Goal: Information Seeking & Learning: Learn about a topic

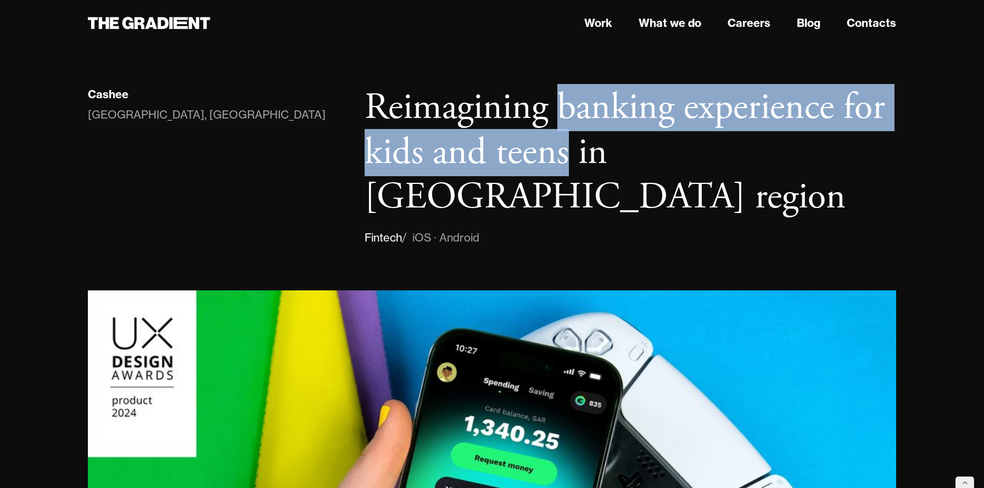
drag, startPoint x: 566, startPoint y: 157, endPoint x: 562, endPoint y: 100, distance: 56.7
click at [562, 100] on h1 "Reimagining banking experience for kids and teens in MENA region" at bounding box center [629, 153] width 531 height 134
copy h1 "banking experience for kids and teens"
click at [149, 26] on icon at bounding box center [151, 23] width 12 height 12
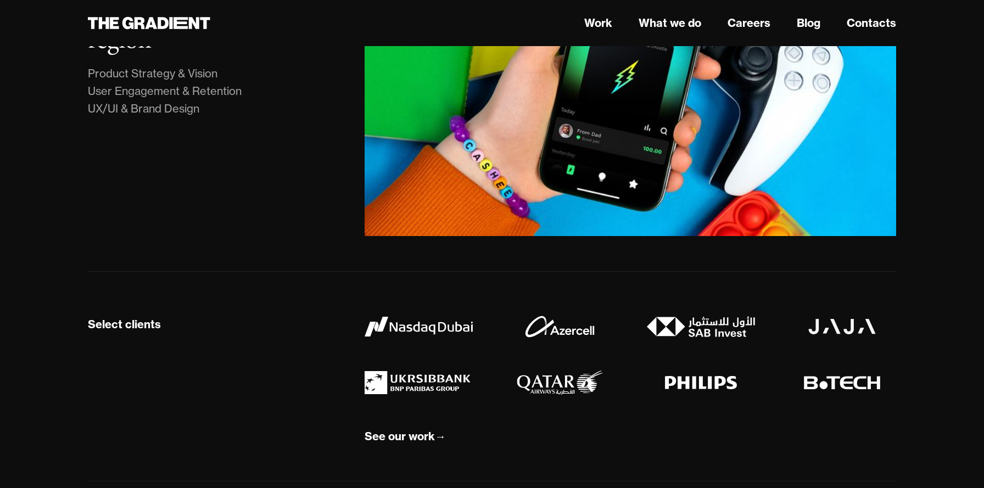
scroll to position [937, 0]
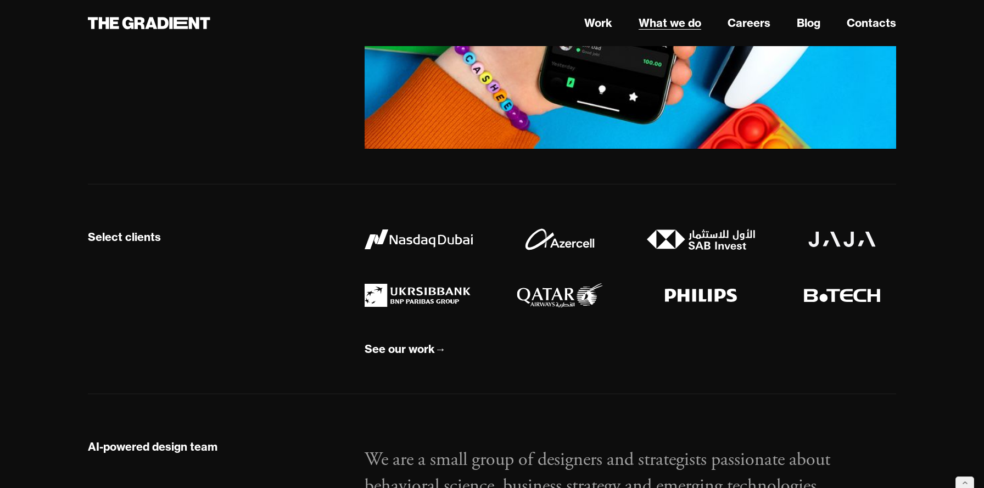
click at [669, 23] on link "What we do" at bounding box center [669, 23] width 63 height 16
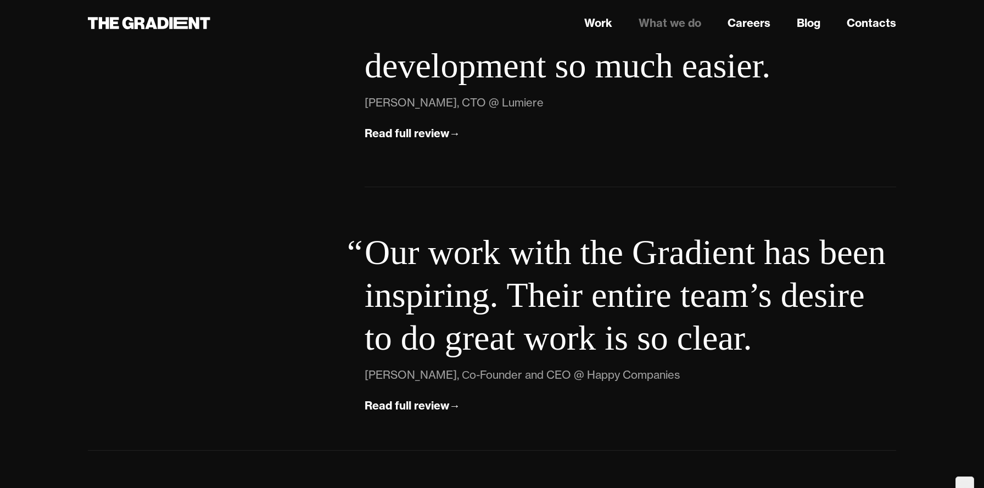
scroll to position [3919, 0]
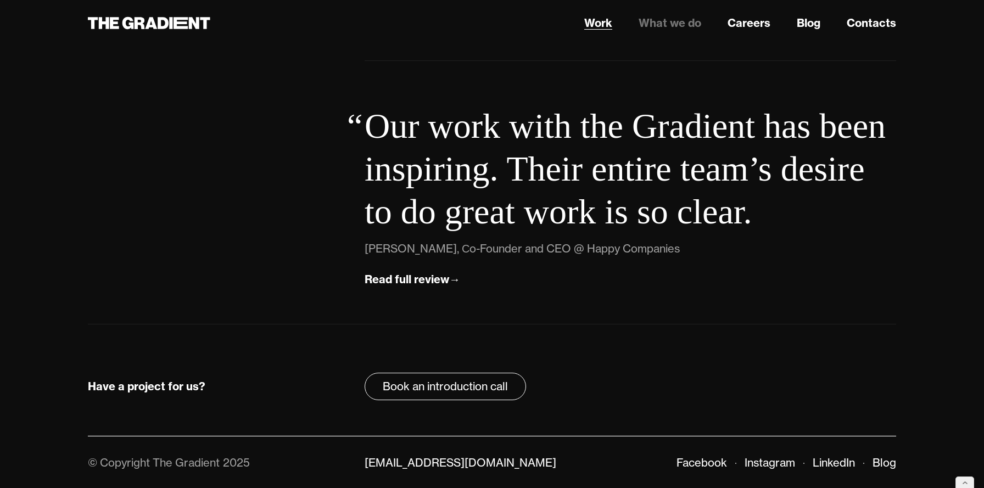
click at [592, 23] on link "Work" at bounding box center [598, 23] width 28 height 16
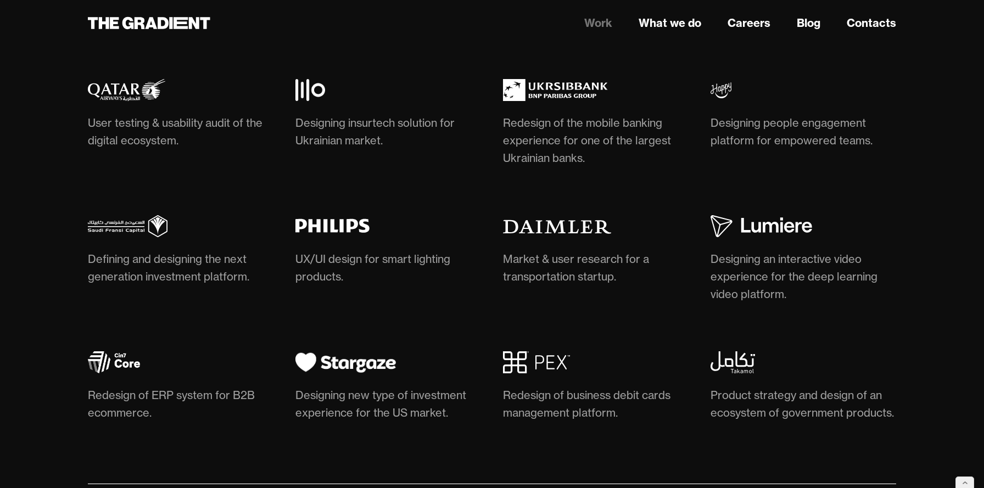
scroll to position [3286, 0]
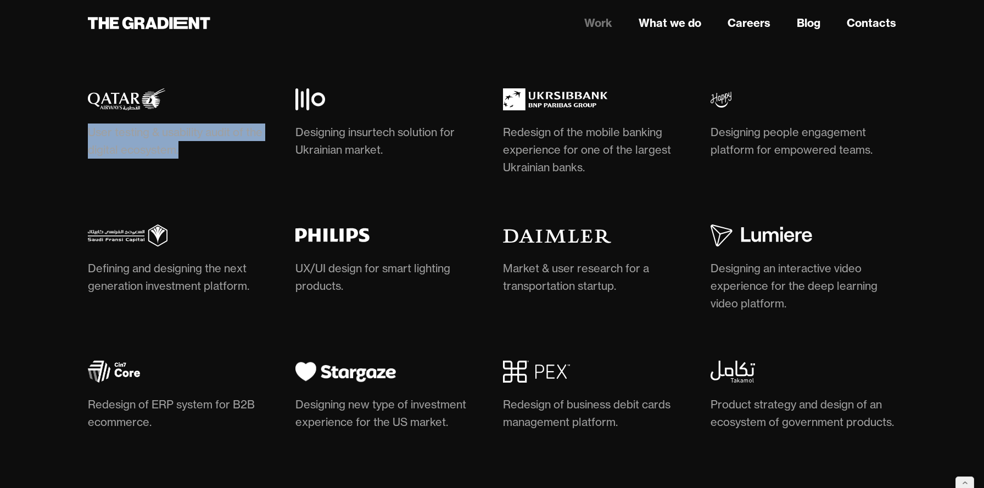
drag, startPoint x: 57, startPoint y: 124, endPoint x: 195, endPoint y: 149, distance: 140.6
copy div "User testing & usability audit of the digital ecosystem."
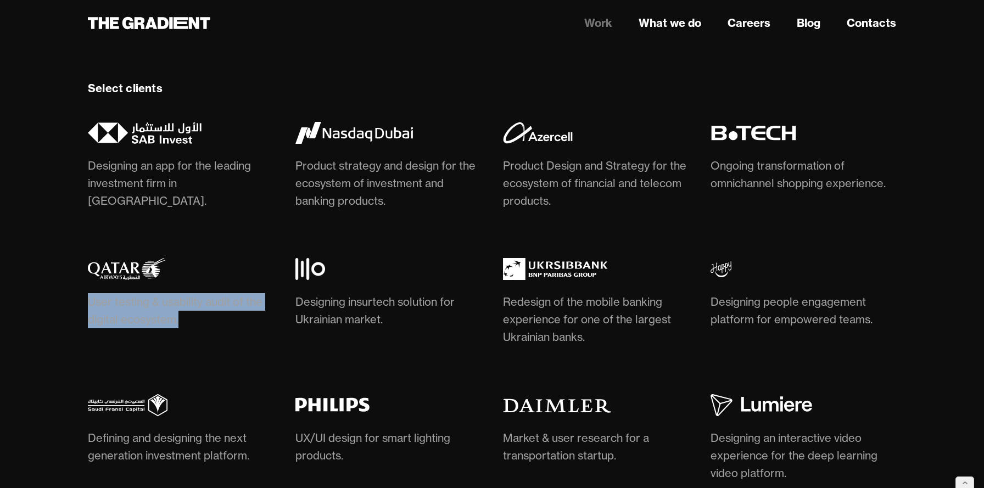
scroll to position [3115, 0]
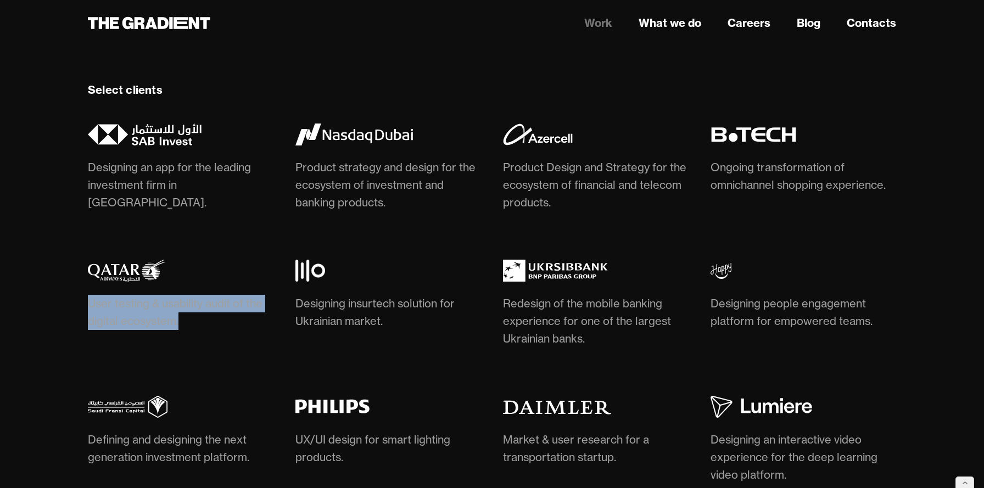
drag, startPoint x: 401, startPoint y: 201, endPoint x: 394, endPoint y: 201, distance: 7.1
click at [307, 190] on div "Product strategy and design for the ecosystem of investment and banking product…" at bounding box center [388, 185] width 186 height 53
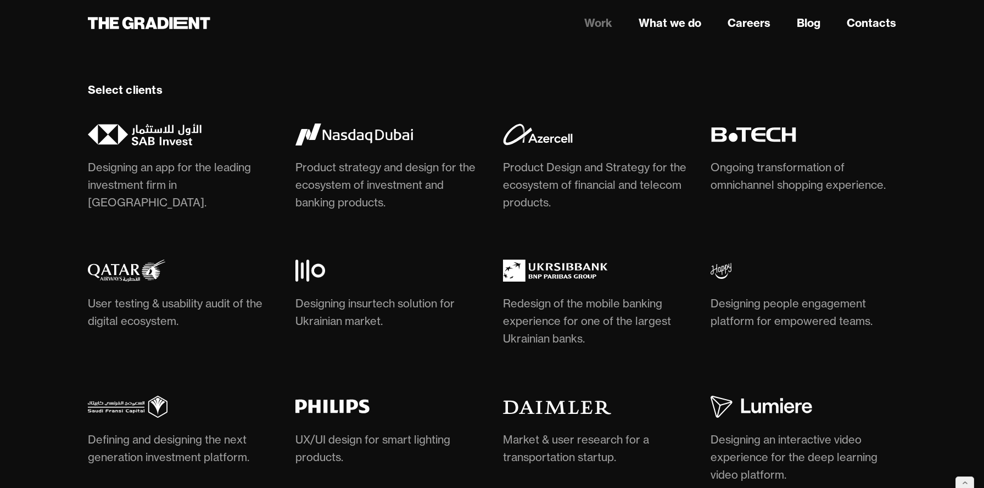
click at [431, 39] on header "Work What we do Careers Blog Contacts" at bounding box center [492, 23] width 984 height 46
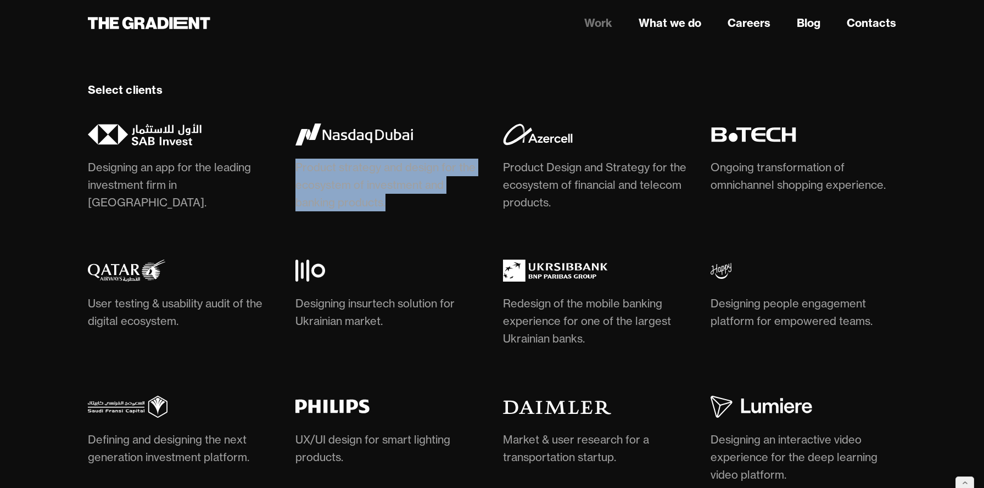
drag, startPoint x: 290, startPoint y: 166, endPoint x: 394, endPoint y: 196, distance: 107.5
click at [394, 196] on div "Designing an app for the leading investment firm in Saudi Arabia. Product strat…" at bounding box center [492, 365] width 808 height 483
copy div "Product strategy and design for the ecosystem of investment and banking product…"
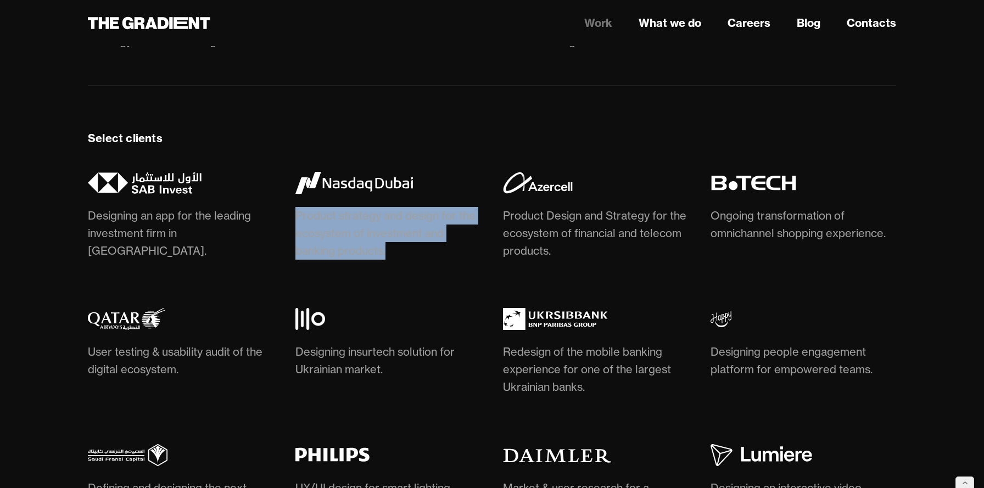
scroll to position [3066, 0]
drag, startPoint x: 557, startPoint y: 257, endPoint x: 558, endPoint y: 66, distance: 191.6
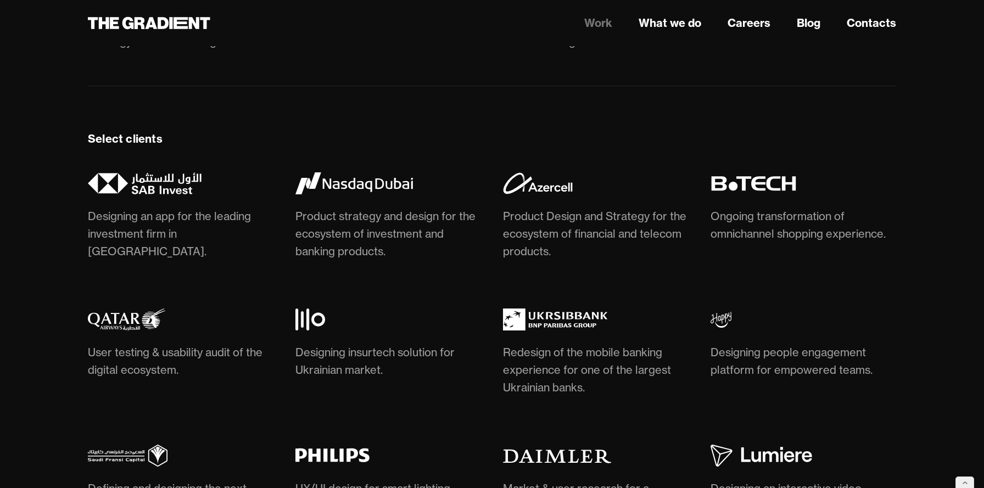
click at [546, 23] on nav "Work What we do Careers Blog Contacts" at bounding box center [629, 23] width 531 height 20
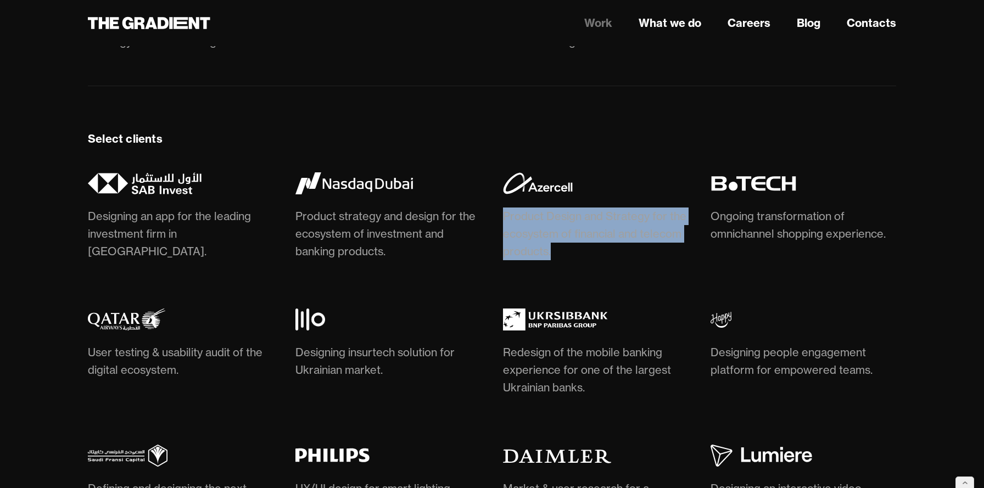
drag, startPoint x: 497, startPoint y: 210, endPoint x: 575, endPoint y: 247, distance: 86.4
click at [575, 247] on div "Designing an app for the leading investment firm in Saudi Arabia. Product strat…" at bounding box center [492, 413] width 808 height 483
copy div "Product Design and Strategy for the ecosystem of financial and telecom products."
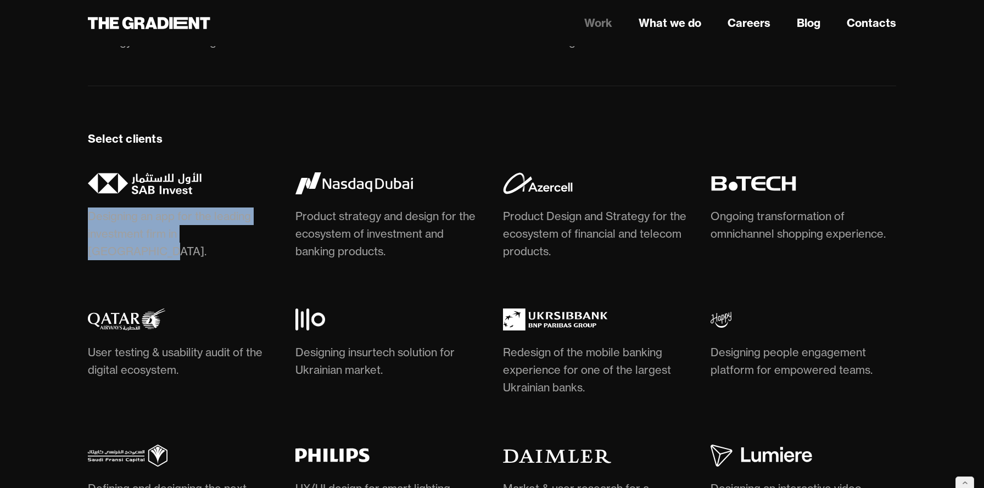
drag, startPoint x: 53, startPoint y: 206, endPoint x: 249, endPoint y: 238, distance: 198.6
copy div "Designing an app for the leading investment firm in Saudi Arabia."
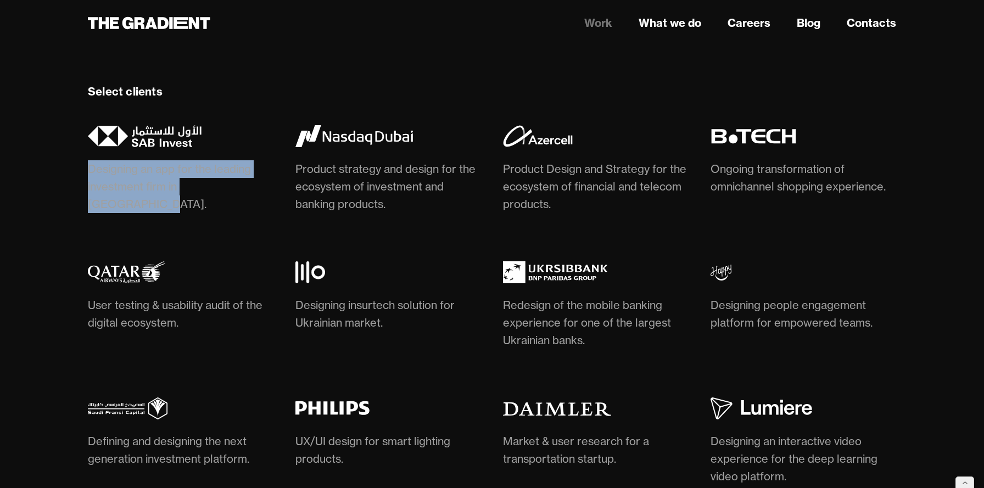
scroll to position [3104, 0]
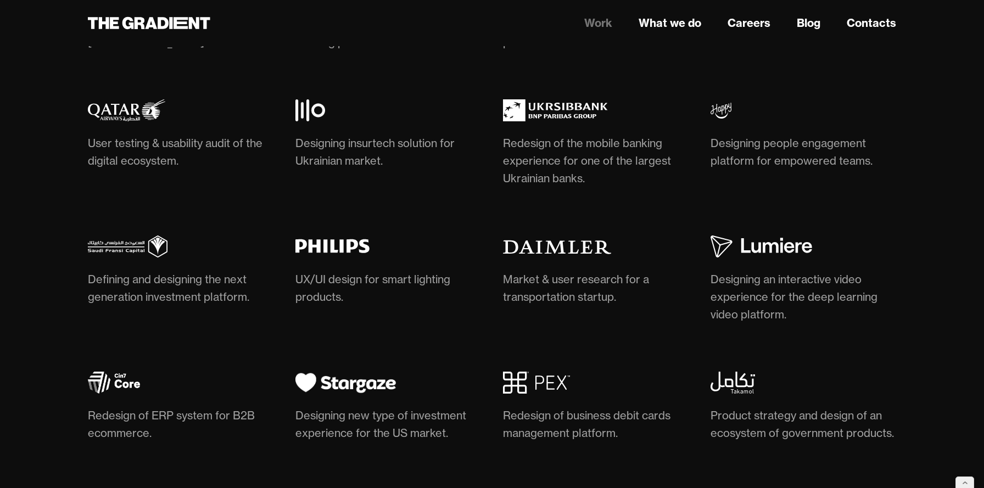
scroll to position [3274, 0]
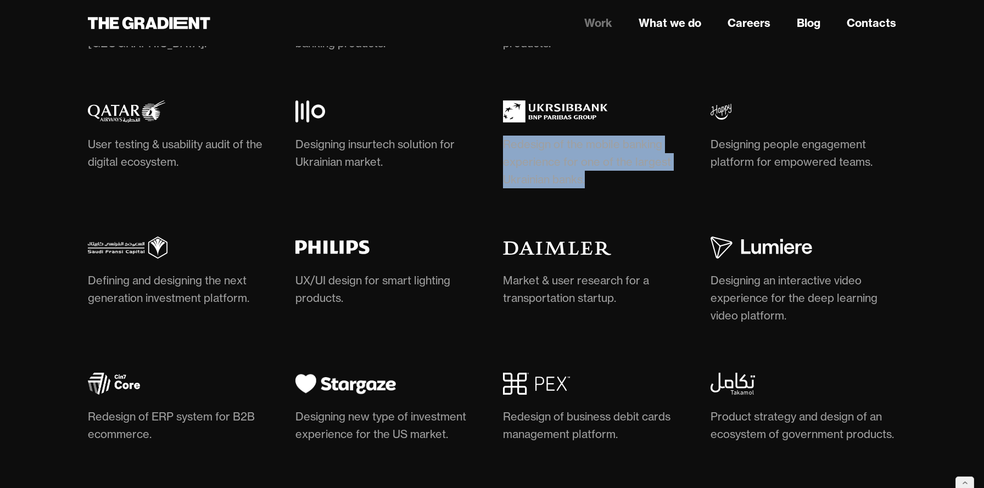
drag, startPoint x: 498, startPoint y: 139, endPoint x: 605, endPoint y: 178, distance: 113.7
click at [605, 178] on div "Designing an app for the leading investment firm in Saudi Arabia. Product strat…" at bounding box center [492, 205] width 808 height 483
copy div "Redesign of the mobile banking experience for one of the largest Ukrainian bank…"
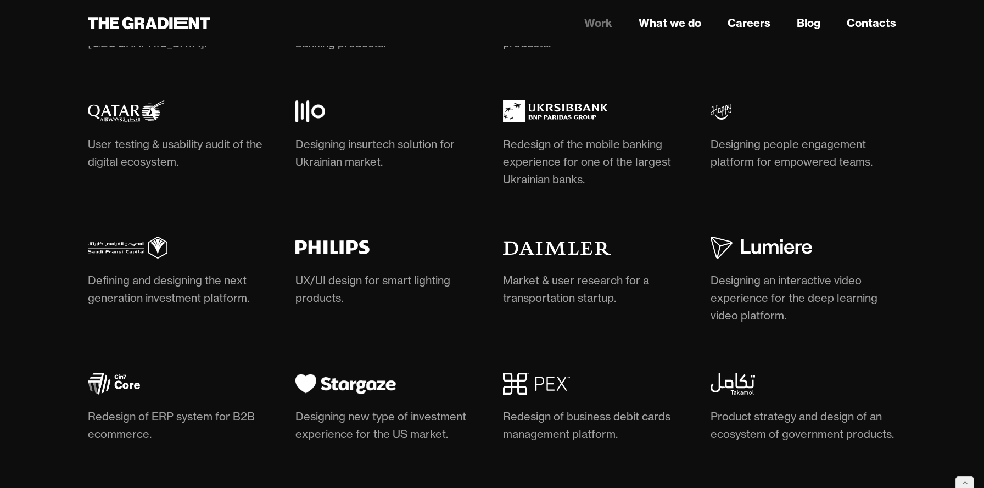
click at [523, 20] on nav "Work What we do Careers Blog Contacts" at bounding box center [629, 23] width 531 height 20
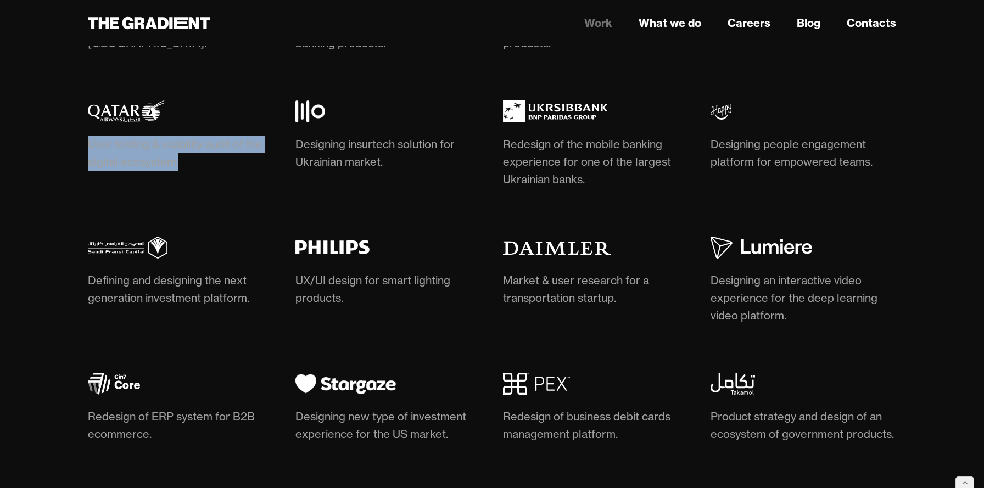
drag, startPoint x: 85, startPoint y: 140, endPoint x: 194, endPoint y: 157, distance: 110.0
copy div "User testing & usability audit of the digital ecosystem."
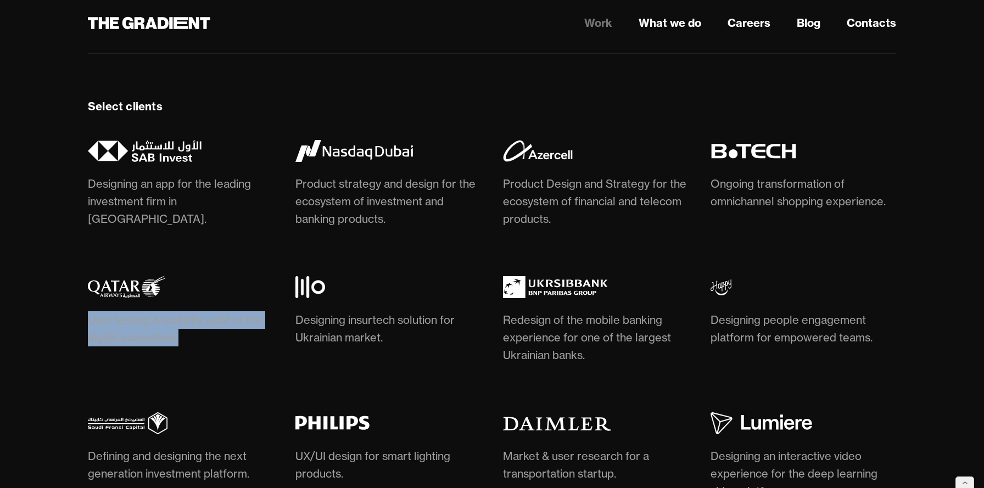
scroll to position [3100, 0]
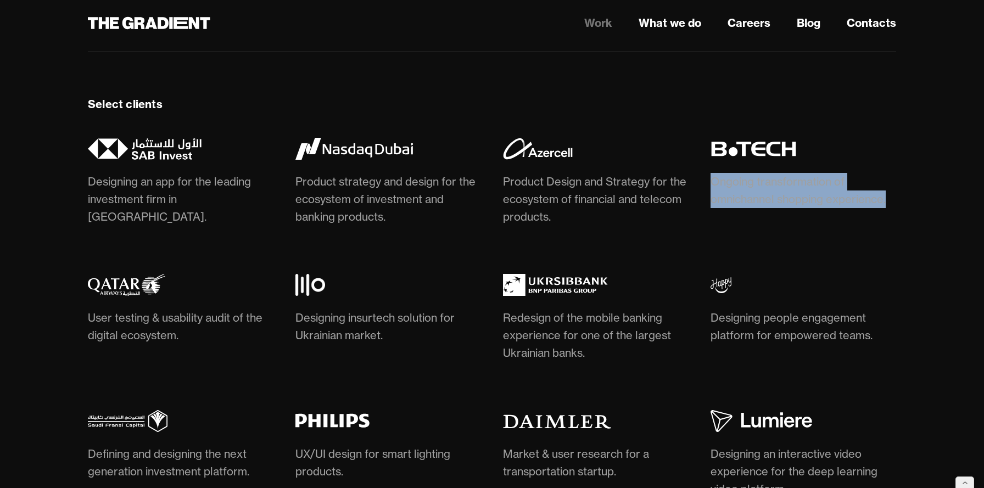
drag, startPoint x: 706, startPoint y: 175, endPoint x: 899, endPoint y: 195, distance: 193.2
copy div "Ongoing transformation of omnichannel shopping experience."
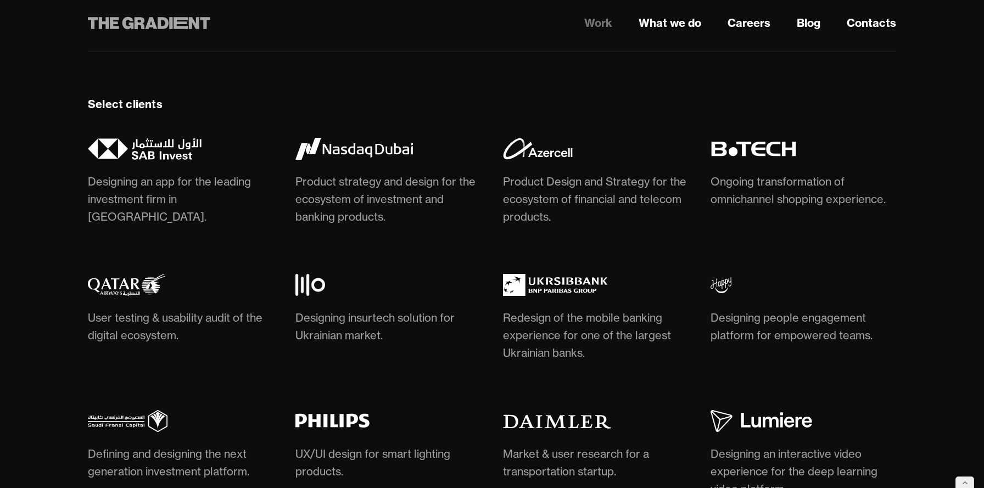
click at [154, 25] on icon at bounding box center [151, 23] width 12 height 12
click at [177, 26] on icon at bounding box center [180, 23] width 14 height 12
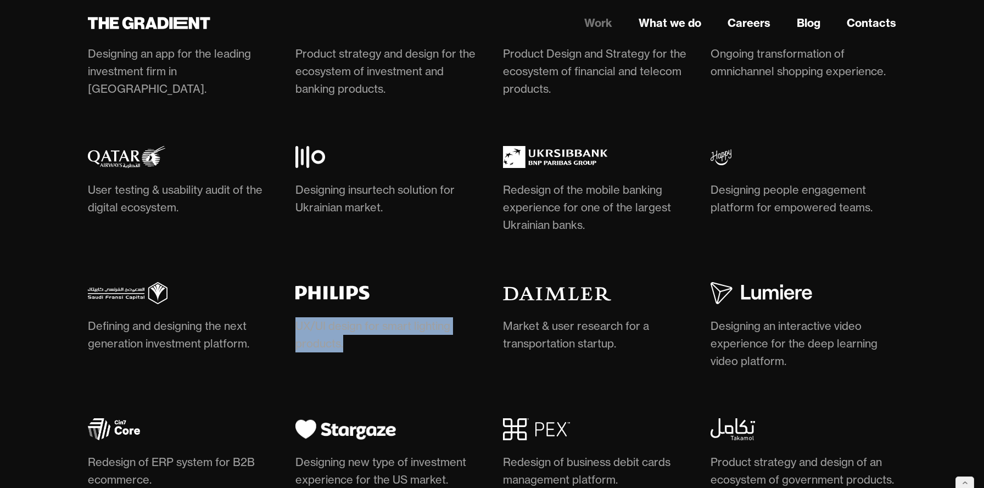
drag, startPoint x: 286, startPoint y: 320, endPoint x: 347, endPoint y: 341, distance: 65.1
click at [347, 341] on div "Designing an app for the leading investment firm in Saudi Arabia. Product strat…" at bounding box center [492, 251] width 808 height 483
copy div "UX/UI design for smart lighting products."
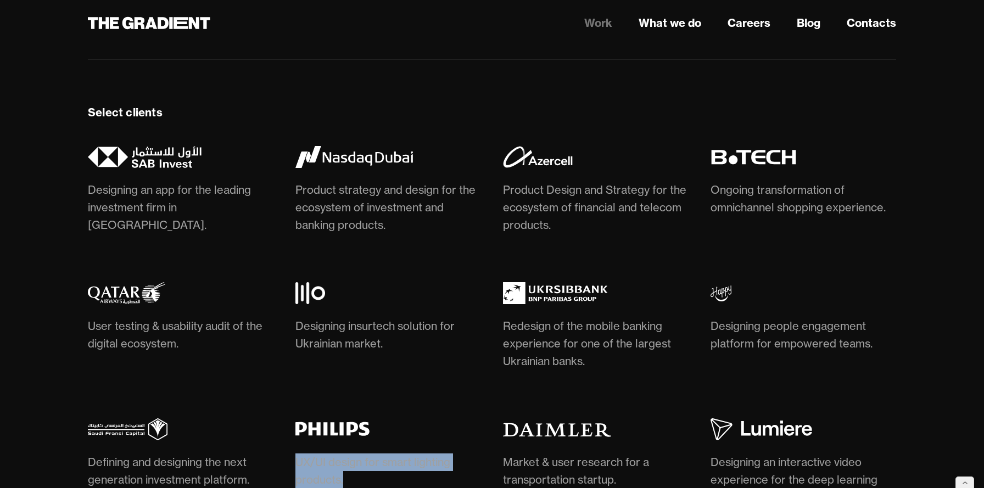
scroll to position [3280, 0]
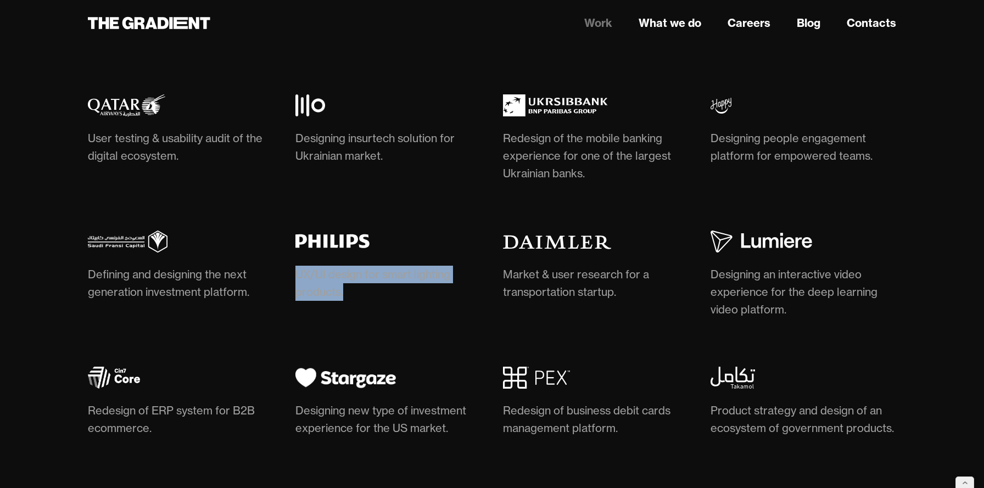
click at [485, 257] on div "Designing an app for the leading investment firm in Saudi Arabia. Product strat…" at bounding box center [492, 199] width 808 height 483
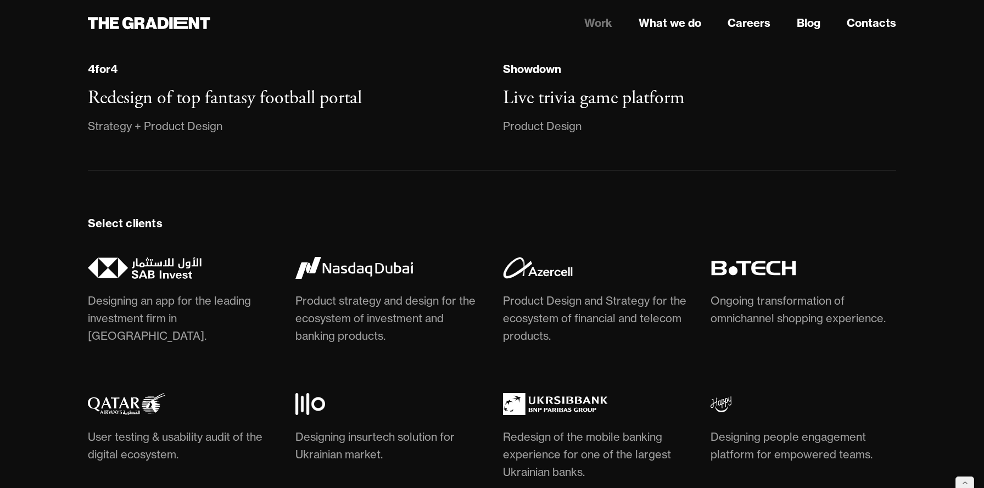
scroll to position [2974, 0]
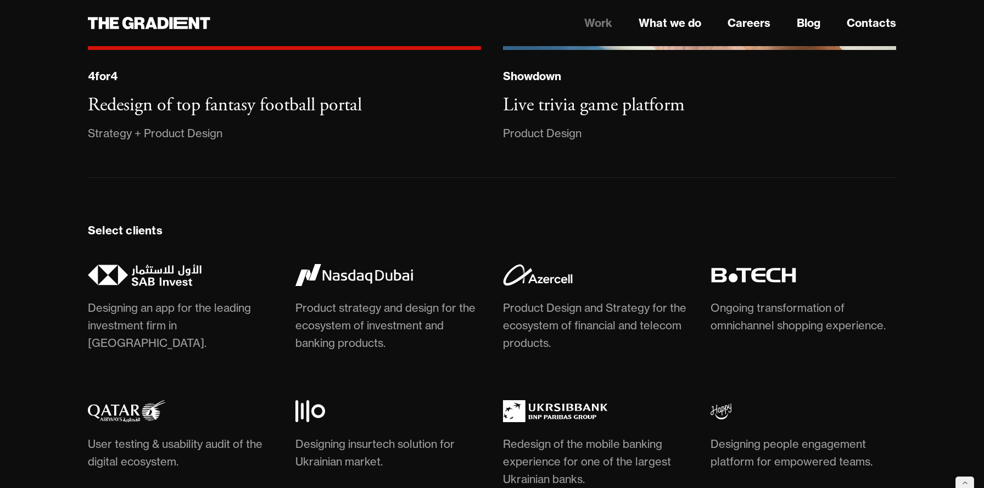
click at [594, 18] on link "Work" at bounding box center [598, 23] width 28 height 16
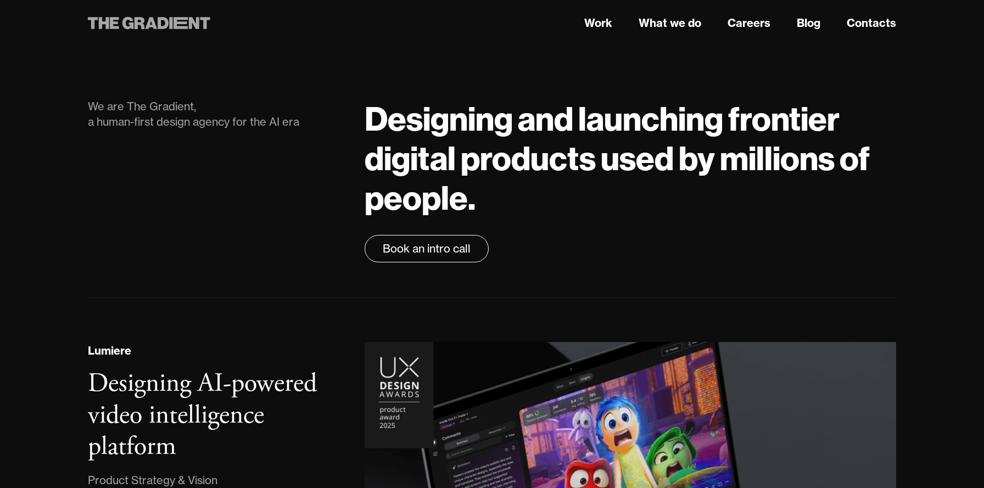
click at [157, 27] on icon at bounding box center [149, 23] width 122 height 20
click at [177, 20] on icon at bounding box center [149, 23] width 122 height 20
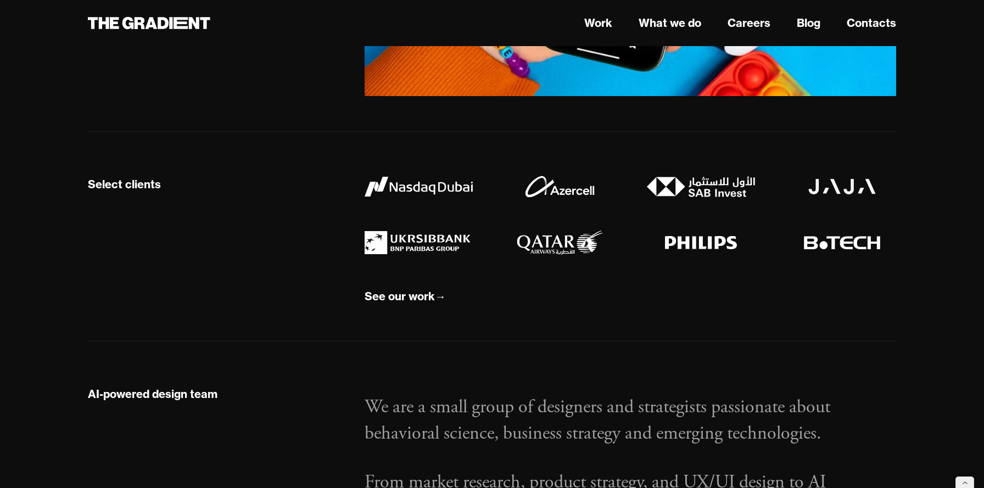
scroll to position [989, 0]
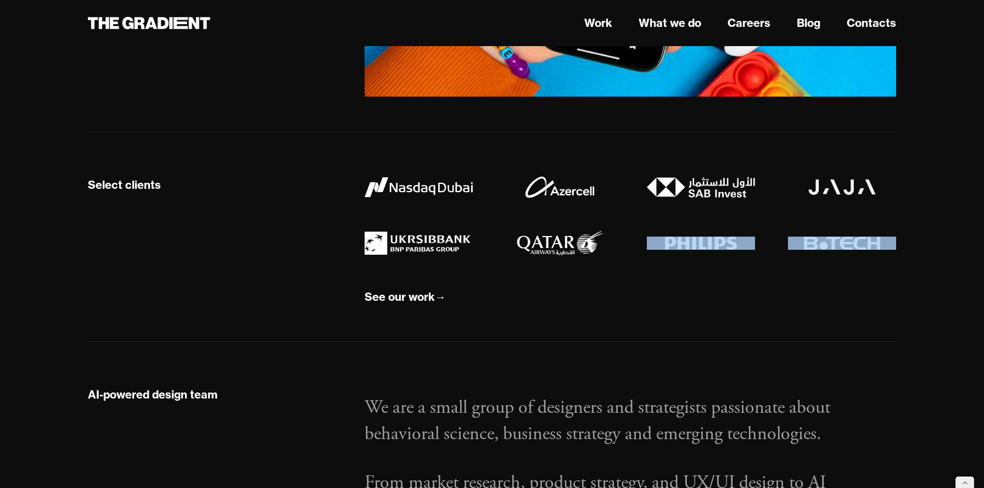
drag, startPoint x: 699, startPoint y: 233, endPoint x: 687, endPoint y: 255, distance: 25.3
click at [687, 255] on div "See our work →" at bounding box center [630, 241] width 553 height 130
click at [690, 241] on img at bounding box center [701, 243] width 108 height 13
click at [954, 233] on body "Work What we do Careers Blog Contacts We are The Gradient, a human-first design…" at bounding box center [492, 94] width 984 height 2167
drag, startPoint x: 761, startPoint y: 240, endPoint x: 667, endPoint y: 242, distance: 94.4
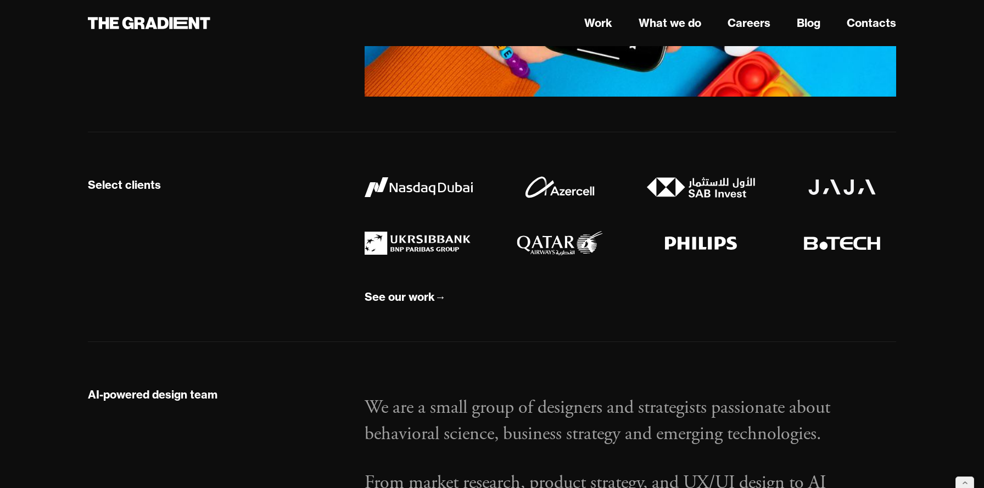
click at [667, 242] on div at bounding box center [629, 215] width 531 height 79
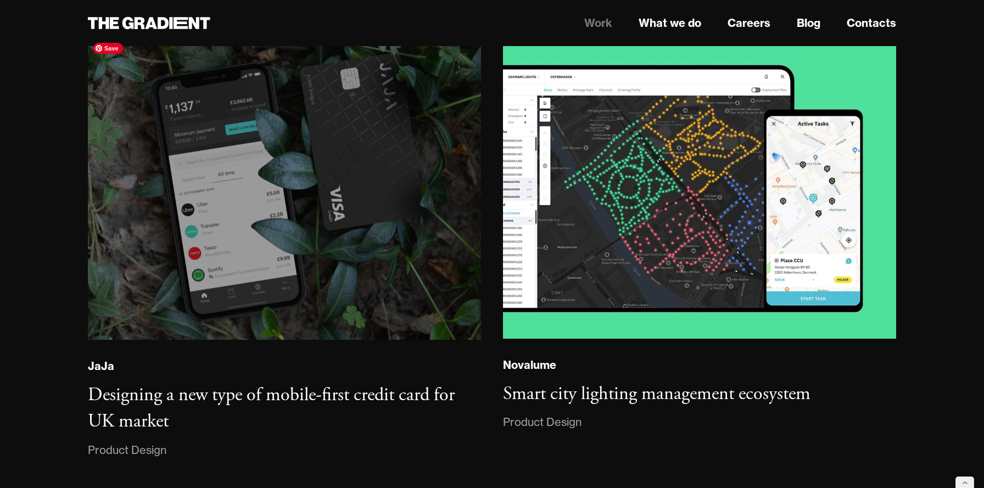
scroll to position [2183, 0]
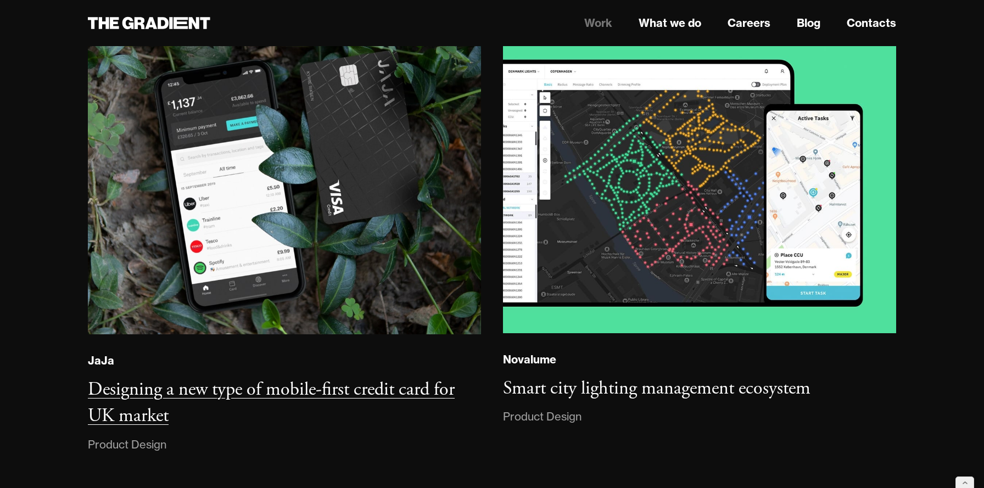
click at [142, 418] on h3 "Designing a new type of mobile-first credit card for UK market" at bounding box center [271, 403] width 367 height 50
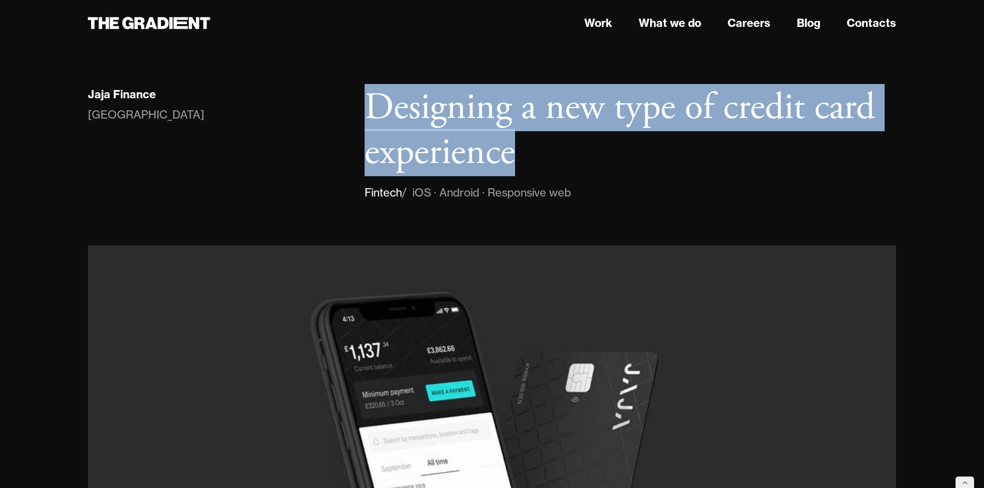
drag, startPoint x: 519, startPoint y: 153, endPoint x: 371, endPoint y: 120, distance: 151.9
click at [371, 120] on h1 "Designing a new type of credit card experience" at bounding box center [629, 130] width 531 height 89
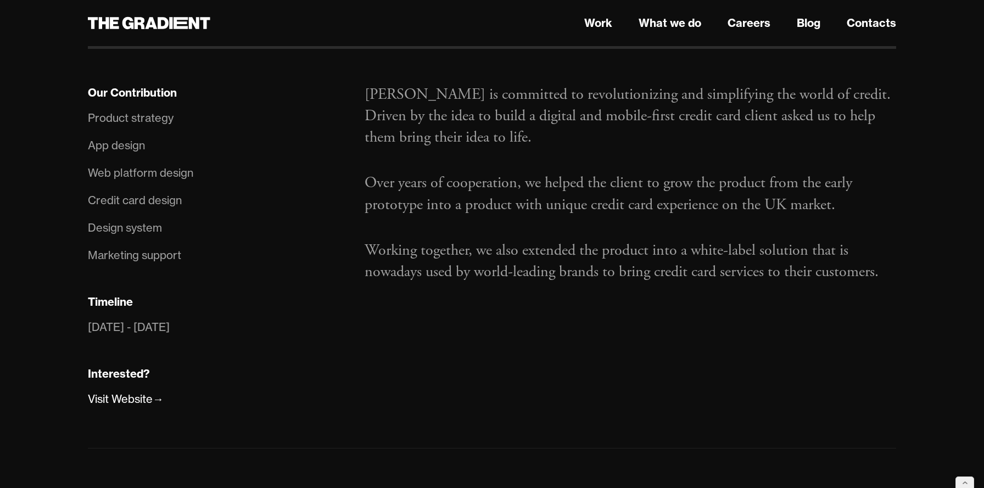
scroll to position [704, 0]
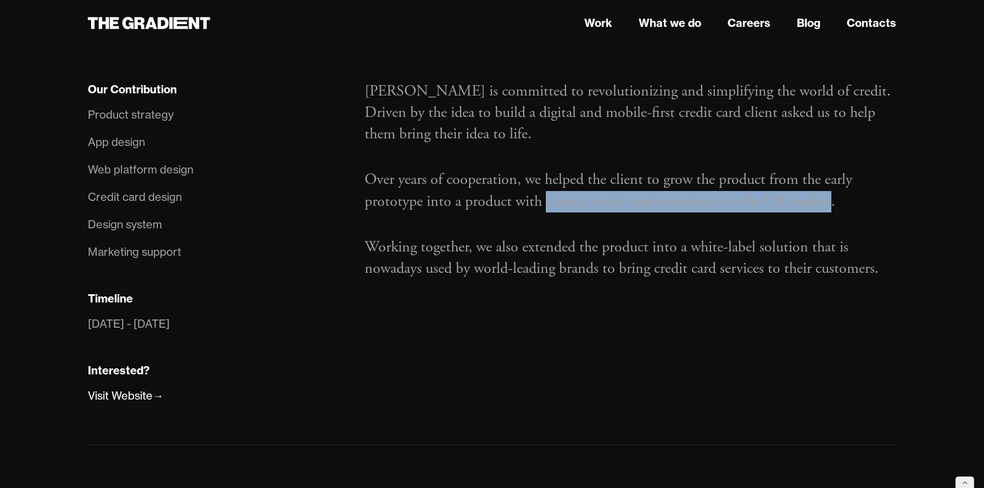
drag, startPoint x: 547, startPoint y: 203, endPoint x: 832, endPoint y: 205, distance: 284.4
click at [832, 205] on p "Over years of cooperation, we helped the client to grow the product from the ea…" at bounding box center [629, 190] width 531 height 43
copy p "unique credit card experience on the UK market"
click at [605, 19] on link "Work" at bounding box center [598, 23] width 28 height 16
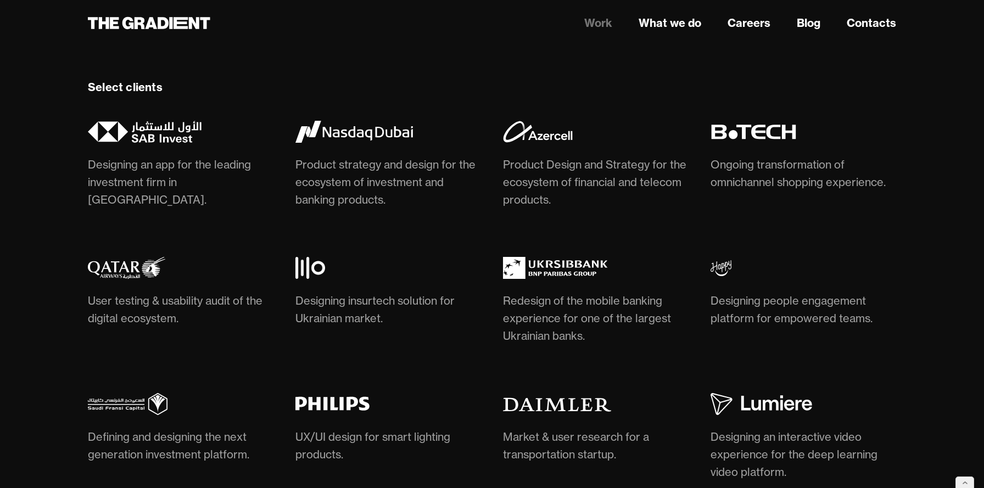
scroll to position [3100, 0]
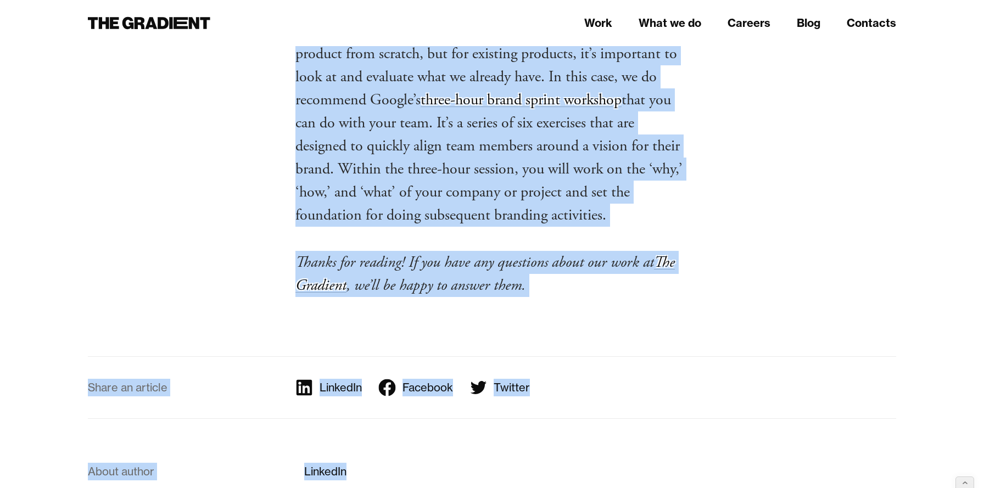
scroll to position [14590, 0]
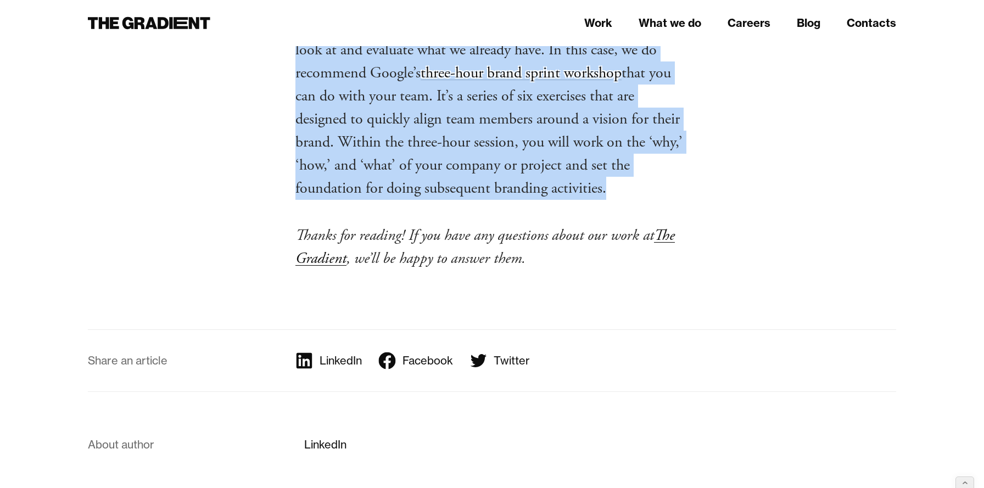
drag, startPoint x: 281, startPoint y: 145, endPoint x: 694, endPoint y: 179, distance: 415.3
copy div "Loremipsu 45, 5382 Dolorsi 6, 6017 Ametconsect adipiscin elit seddoei tempor in…"
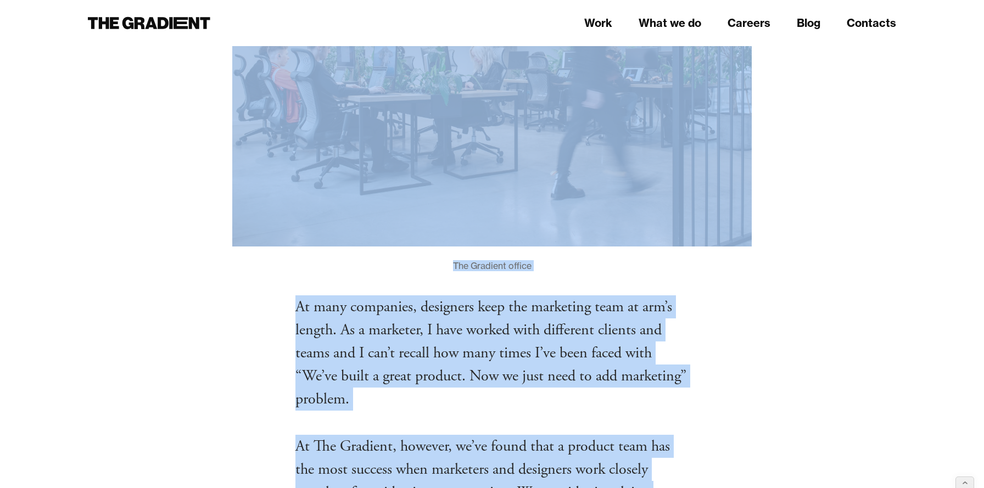
scroll to position [472, 0]
click at [382, 378] on p "At many companies, designers keep the marketing team at arm’s length. As a mark…" at bounding box center [491, 353] width 393 height 115
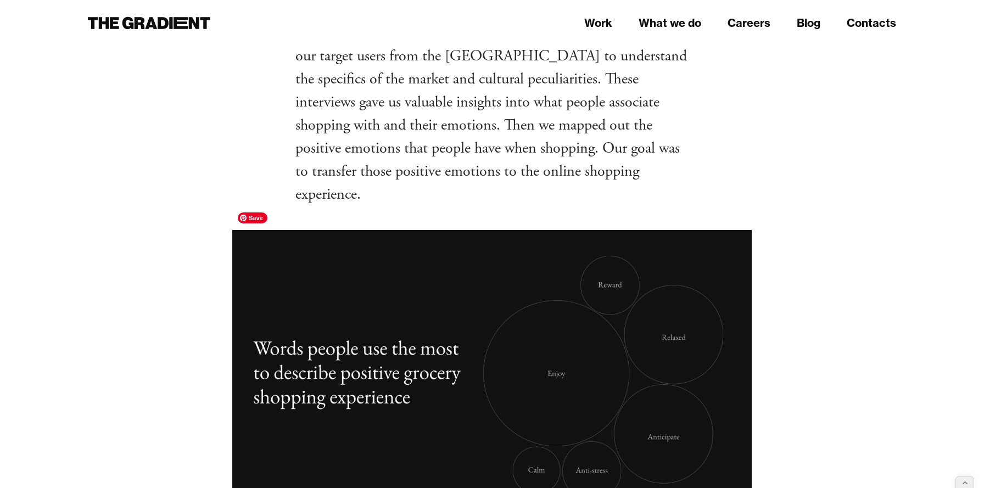
scroll to position [3031, 0]
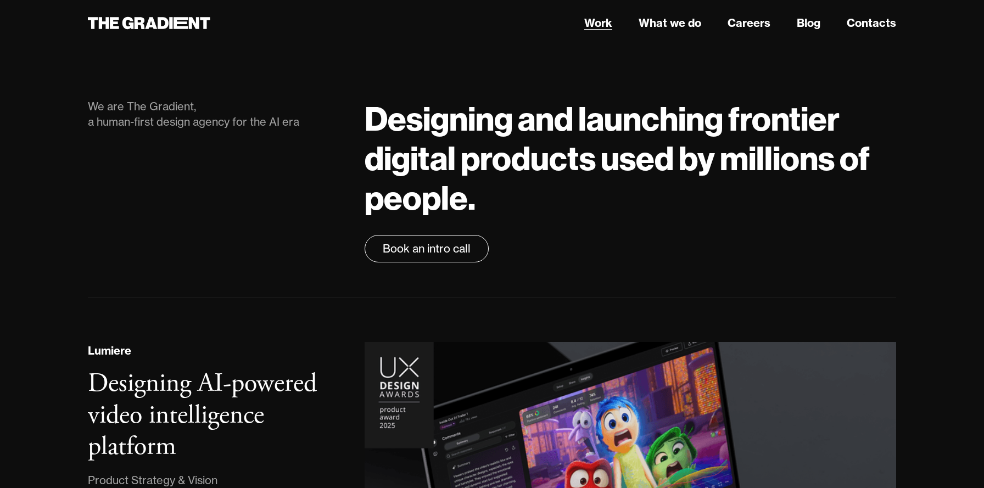
click at [597, 20] on link "Work" at bounding box center [598, 23] width 28 height 16
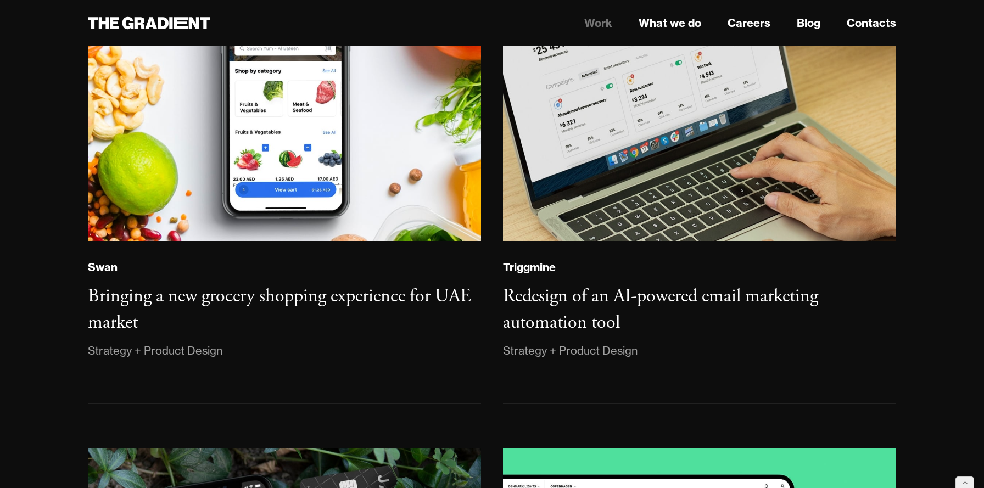
scroll to position [1773, 0]
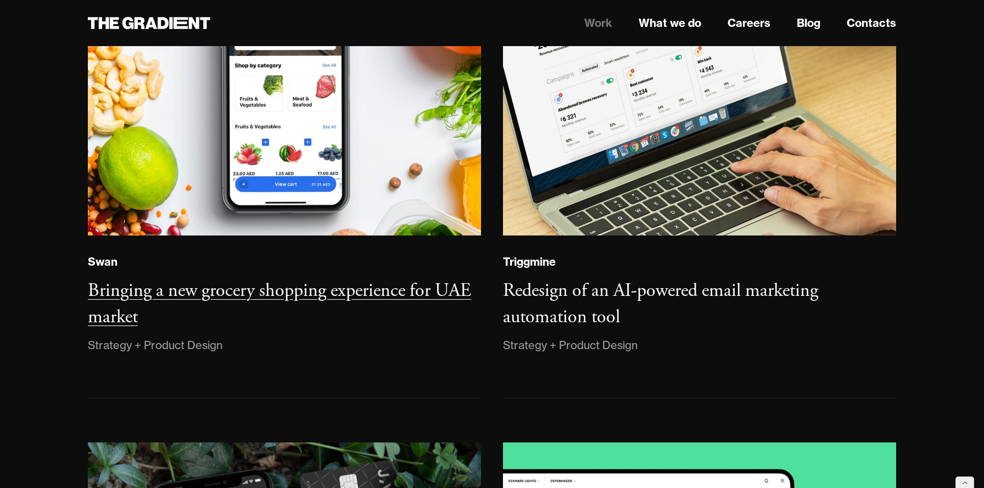
click at [266, 282] on h3 "Bringing a new grocery shopping experience for UAE market" at bounding box center [279, 304] width 383 height 50
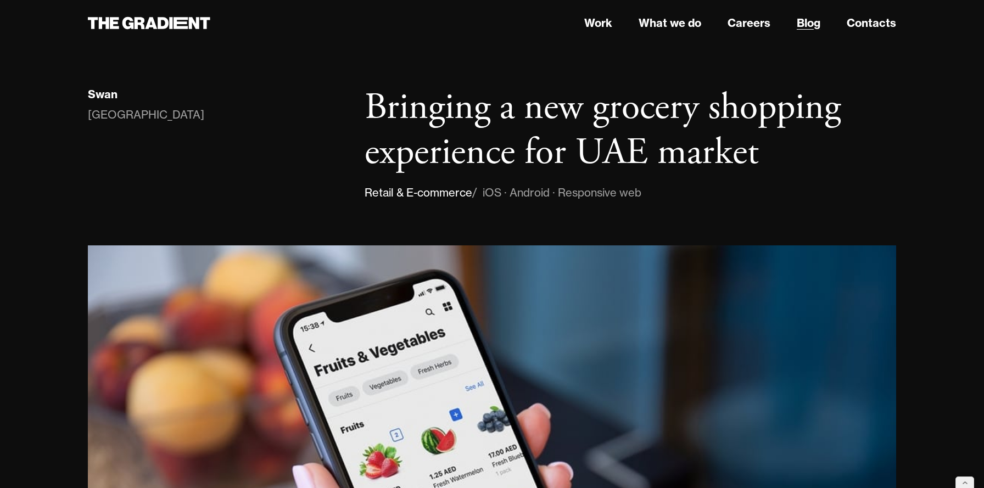
click at [807, 25] on link "Blog" at bounding box center [809, 23] width 24 height 16
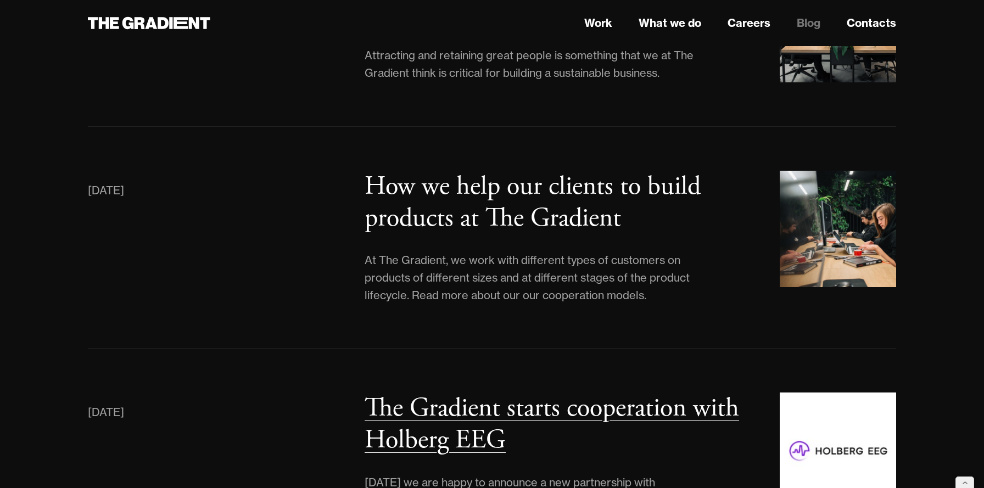
scroll to position [4899, 0]
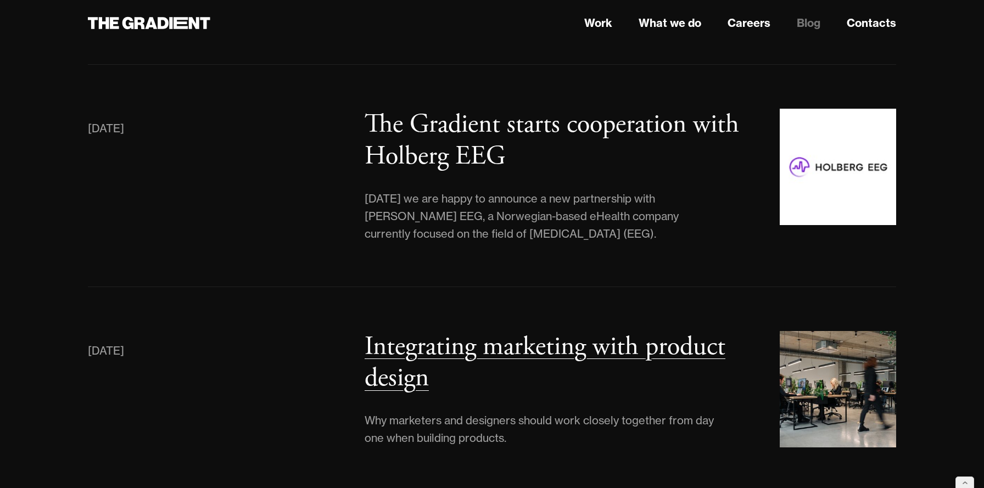
click at [395, 330] on h3 "Integrating marketing with product design" at bounding box center [544, 362] width 361 height 65
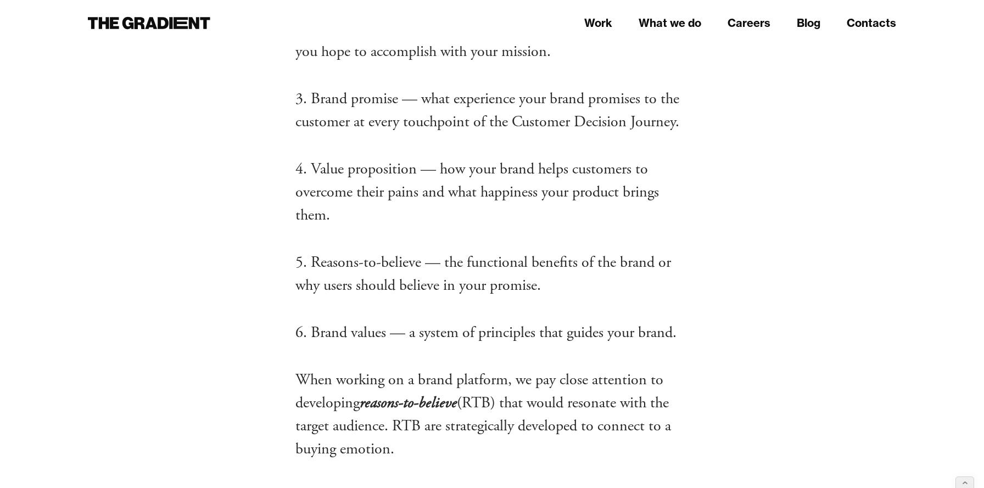
scroll to position [4316, 0]
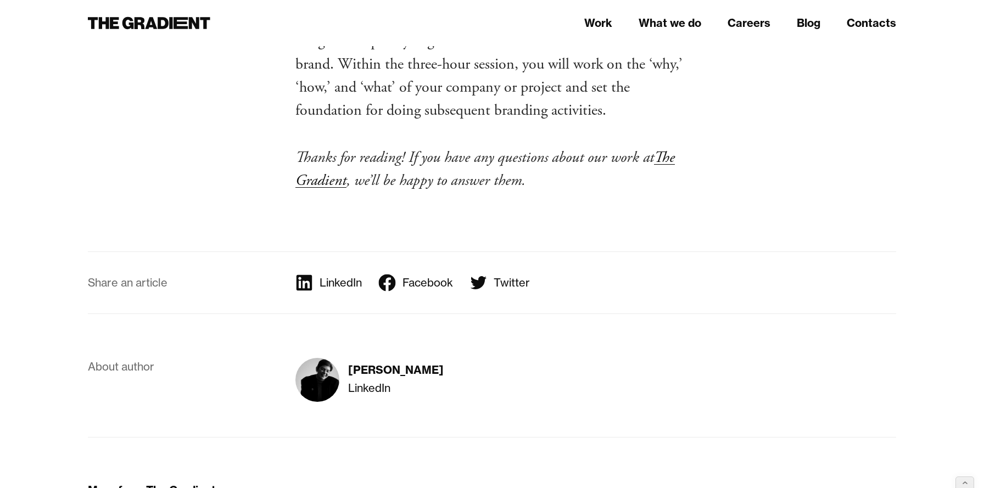
scroll to position [13731, 0]
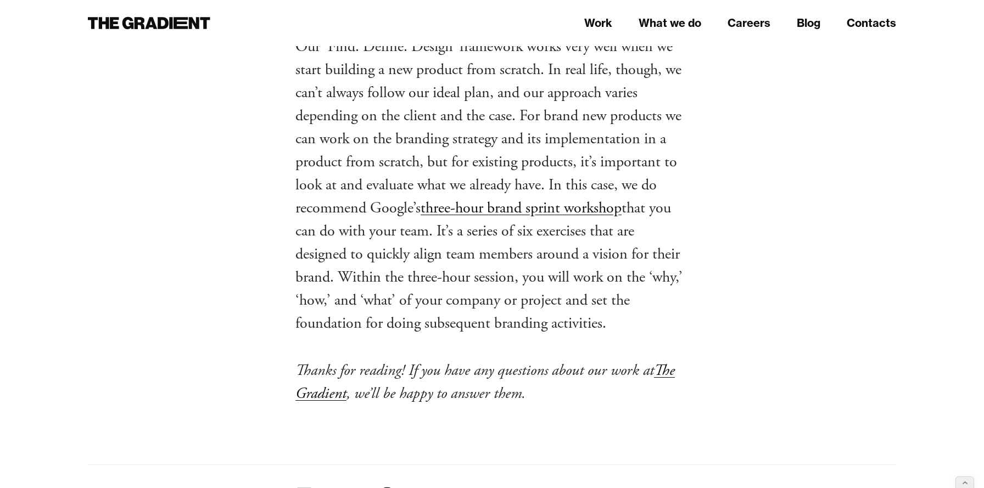
scroll to position [13530, 0]
click at [492, 197] on link "three-hour brand sprint workshop" at bounding box center [520, 207] width 201 height 20
